Goal: Information Seeking & Learning: Check status

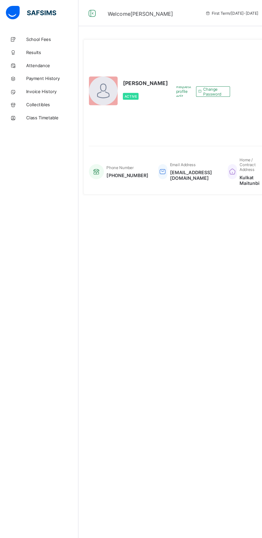
click at [39, 43] on span "Results" at bounding box center [42, 43] width 43 height 4
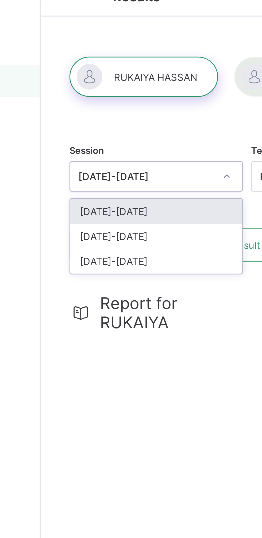
click at [97, 105] on div "[DATE]-[DATE]" at bounding box center [102, 103] width 57 height 8
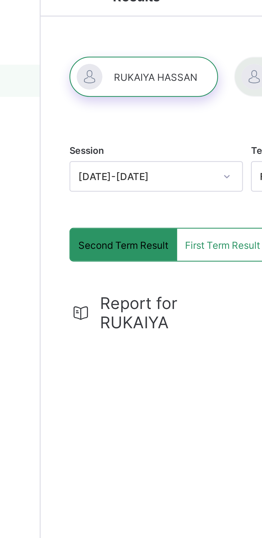
click at [121, 98] on span "First Term Result" at bounding box center [124, 98] width 25 height 4
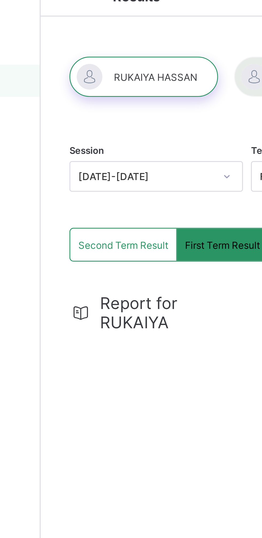
click at [91, 99] on div "Second Term Result" at bounding box center [92, 97] width 36 height 11
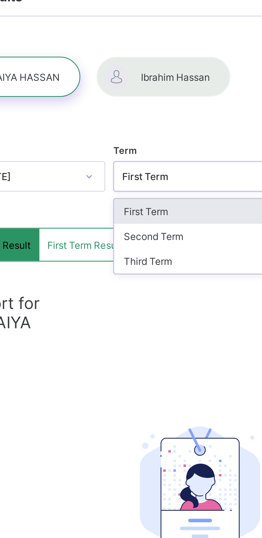
click at [154, 96] on div "Second Term" at bounding box center [163, 94] width 57 height 8
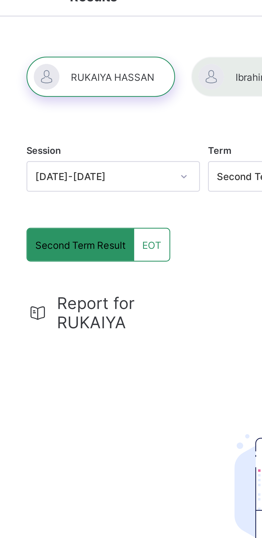
click at [115, 98] on span "EOT" at bounding box center [115, 98] width 6 height 4
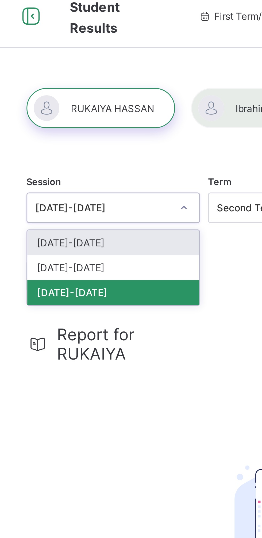
click at [106, 95] on div "[DATE]-[DATE]" at bounding box center [102, 94] width 57 height 8
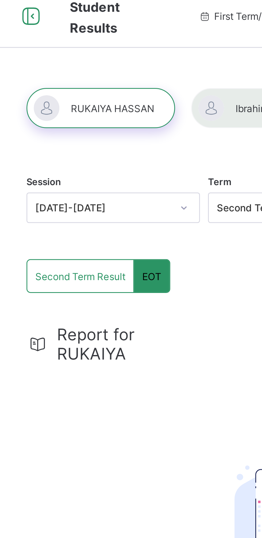
click at [86, 97] on span "Second Term Result" at bounding box center [92, 98] width 30 height 4
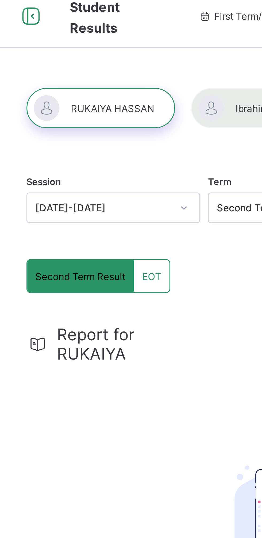
click at [94, 122] on span "Report for RUKAIYA" at bounding box center [108, 120] width 48 height 13
click at [73, 10] on icon at bounding box center [75, 11] width 9 height 8
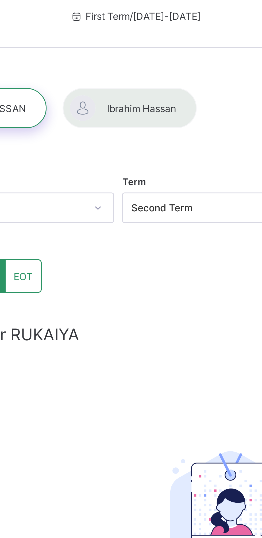
click at [111, 45] on div at bounding box center [108, 41] width 45 height 13
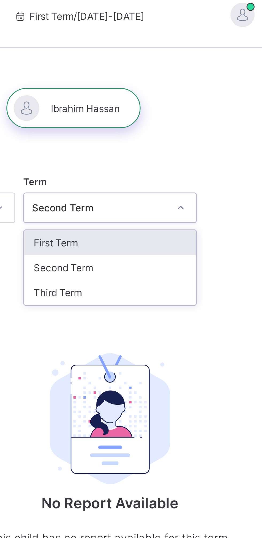
click at [150, 106] on div "Third Term" at bounding box center [163, 103] width 57 height 8
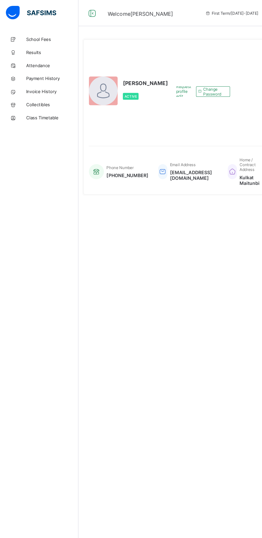
click at [38, 43] on span "Results" at bounding box center [42, 43] width 43 height 4
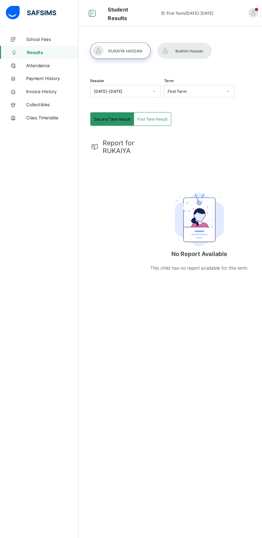
click at [96, 47] on div at bounding box center [99, 41] width 50 height 13
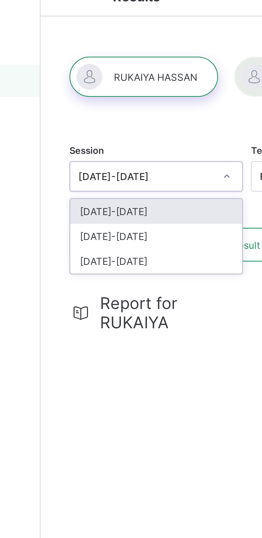
click at [101, 104] on div "[DATE]-[DATE]" at bounding box center [102, 103] width 57 height 8
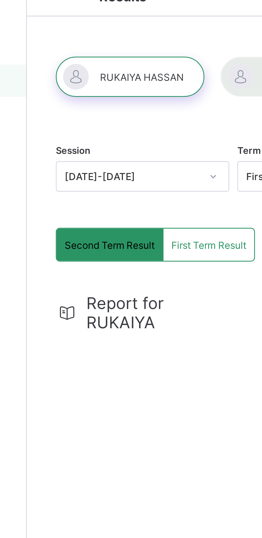
click at [84, 98] on span "Second Term Result" at bounding box center [92, 98] width 30 height 4
click at [126, 98] on span "First Term Result" at bounding box center [124, 98] width 25 height 4
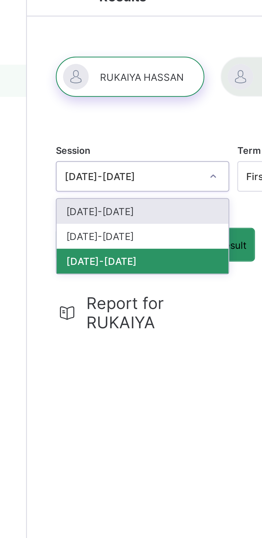
click at [101, 96] on div "[DATE]-[DATE]" at bounding box center [102, 94] width 57 height 8
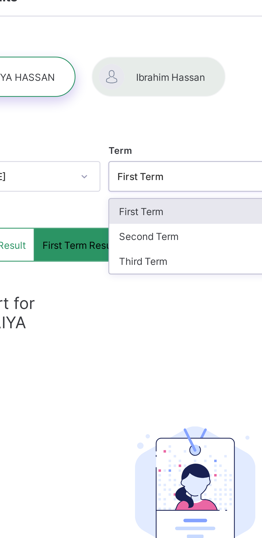
click at [158, 97] on div "Second Term" at bounding box center [163, 94] width 57 height 8
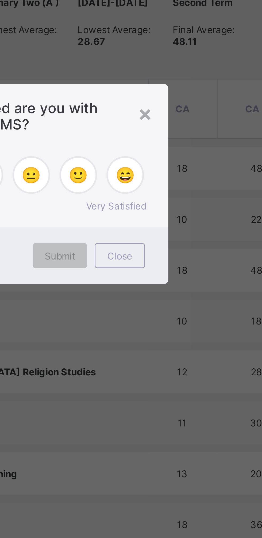
click at [146, 296] on span "Submit" at bounding box center [141, 294] width 10 height 4
click at [173, 249] on div "×" at bounding box center [170, 244] width 5 height 9
